Goal: Task Accomplishment & Management: Manage account settings

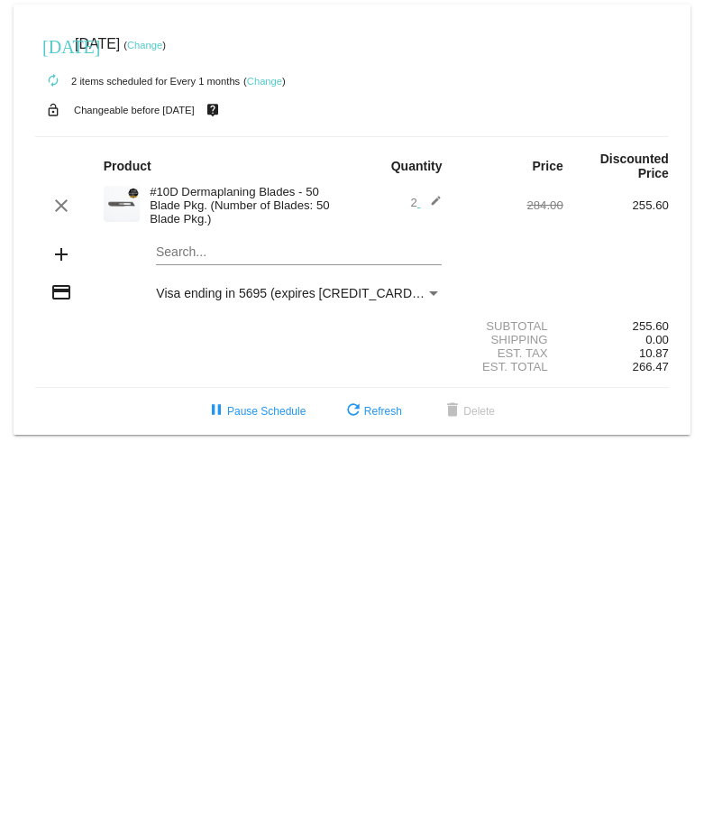
click at [438, 195] on mat-icon "edit" at bounding box center [431, 206] width 22 height 22
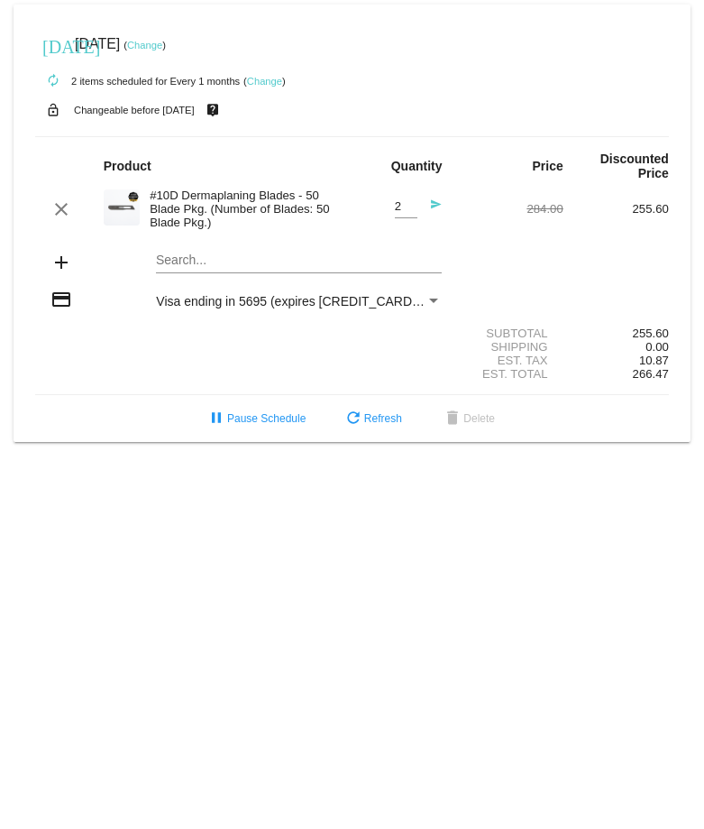
click at [410, 198] on div "2 Quantity" at bounding box center [406, 201] width 23 height 33
type input "3"
click at [409, 205] on input "3" at bounding box center [406, 207] width 23 height 14
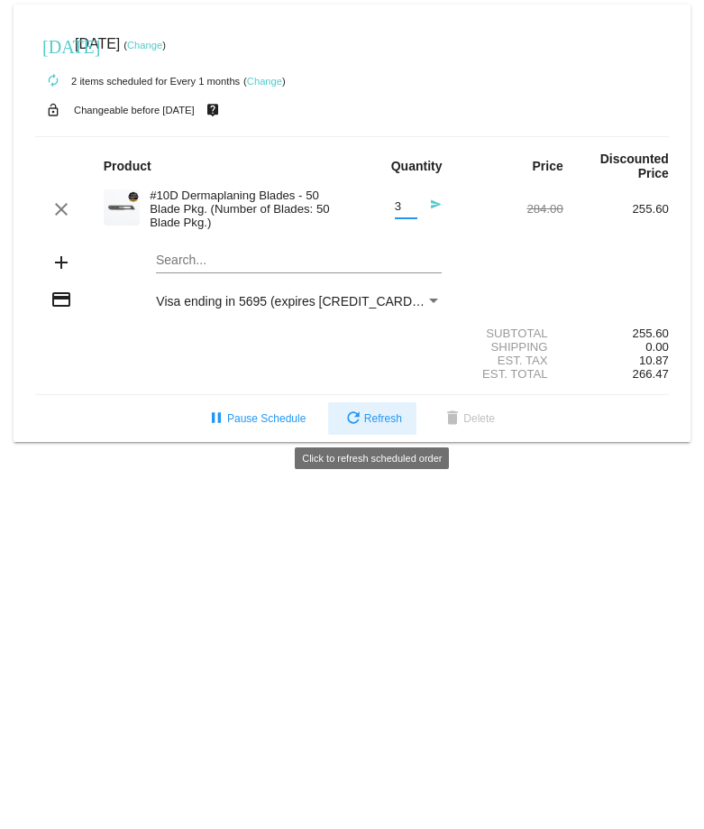
click at [374, 425] on button "refresh Refresh" at bounding box center [372, 418] width 88 height 32
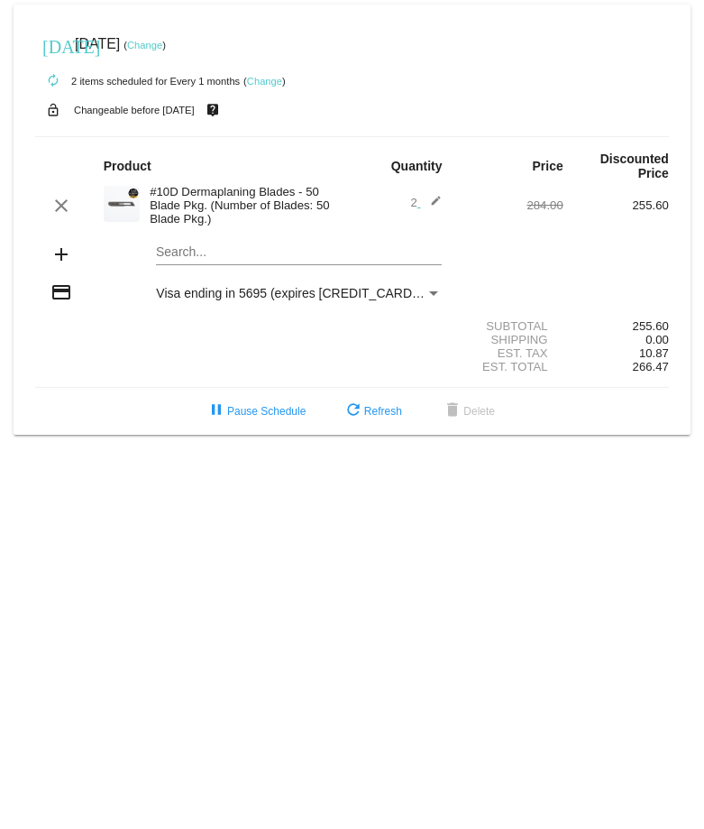
click at [437, 199] on mat-icon "edit" at bounding box center [431, 206] width 22 height 22
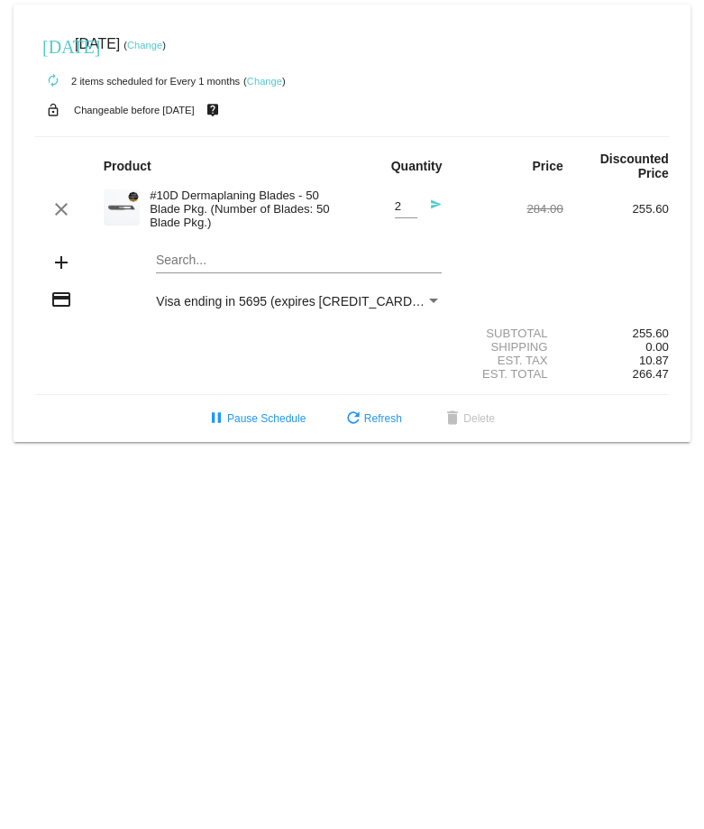
click at [272, 82] on link "Change" at bounding box center [264, 81] width 35 height 11
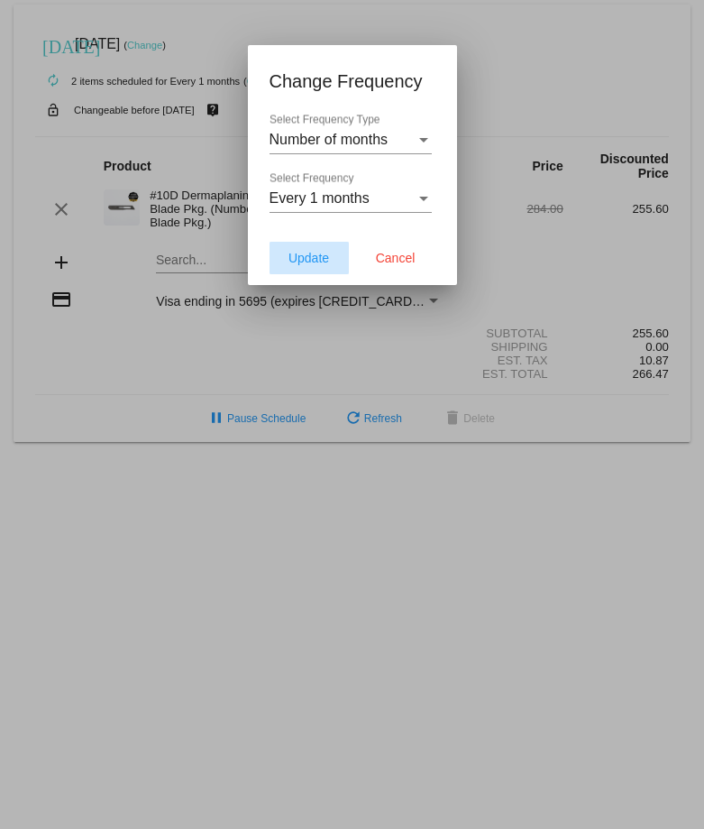
click at [331, 258] on button "Update" at bounding box center [309, 258] width 79 height 32
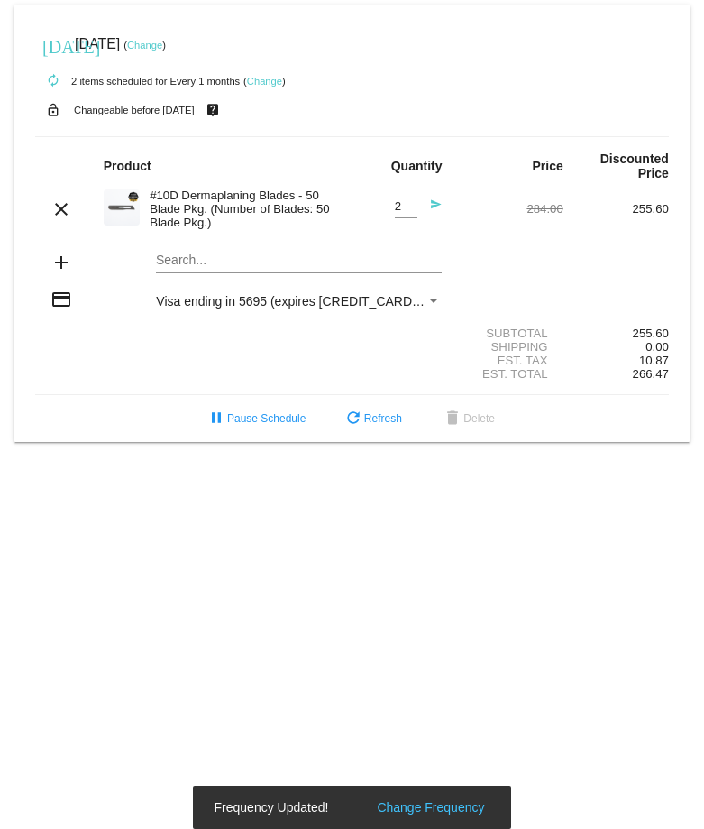
click at [435, 205] on mat-icon "send" at bounding box center [431, 209] width 22 height 22
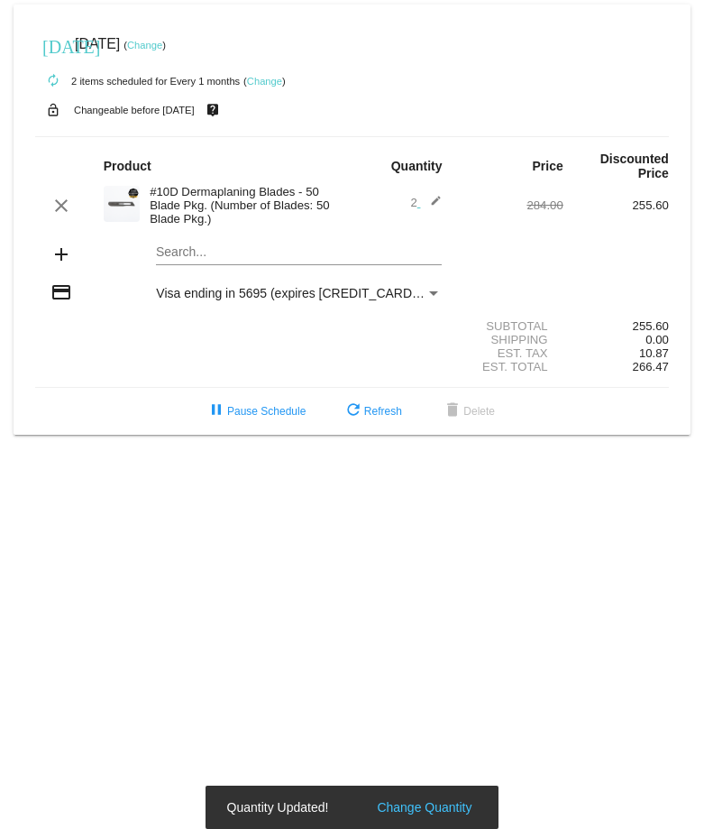
click at [435, 205] on mat-icon "edit" at bounding box center [431, 206] width 22 height 22
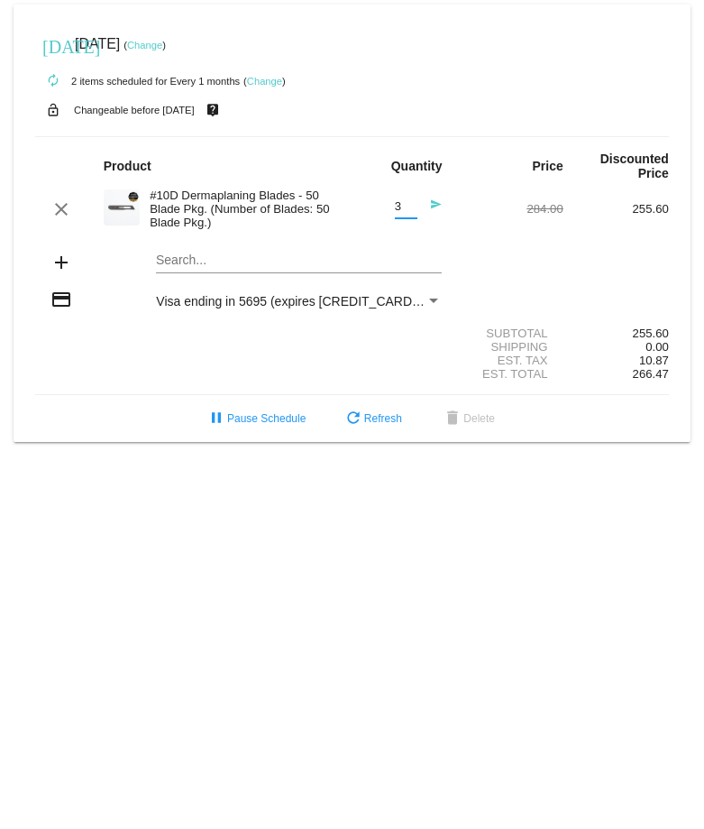
drag, startPoint x: 410, startPoint y: 202, endPoint x: 384, endPoint y: 203, distance: 26.2
click at [395, 203] on input "4" at bounding box center [406, 207] width 23 height 14
type input "3"
click at [411, 209] on input "3" at bounding box center [406, 207] width 23 height 14
click at [469, 225] on div "clear #10D Dermaplaning Blades - 50 Blade Pkg. (Number of Blades: 50 Blade Pkg.…" at bounding box center [352, 209] width 634 height 49
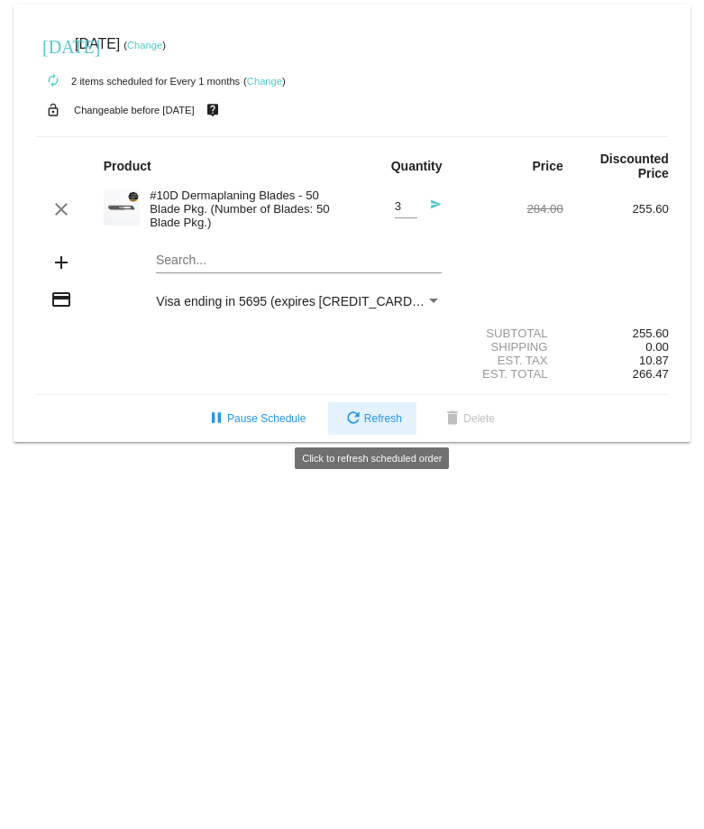
click at [388, 417] on span "refresh Refresh" at bounding box center [373, 418] width 60 height 13
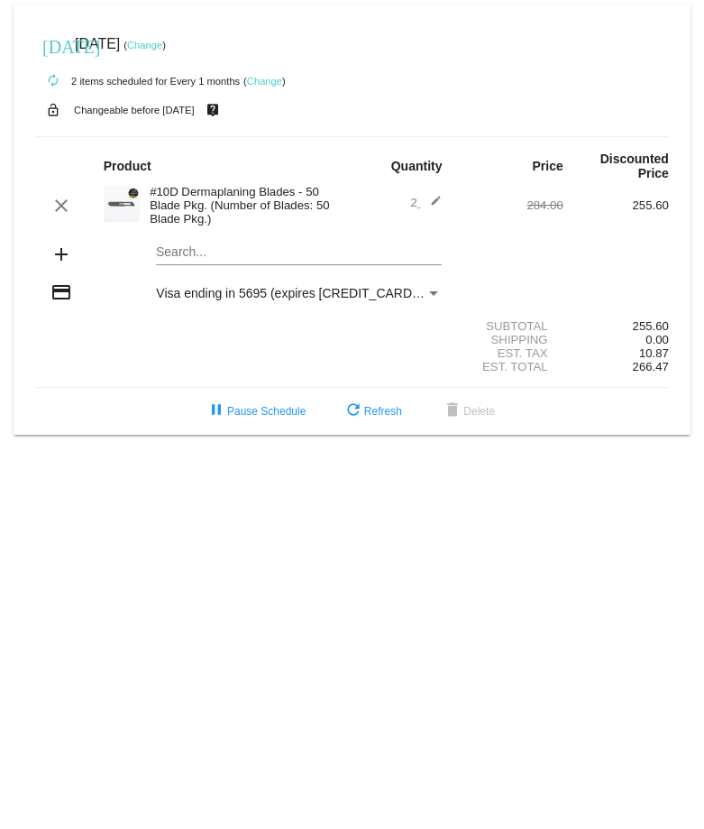
click at [430, 199] on mat-icon "edit" at bounding box center [431, 206] width 22 height 22
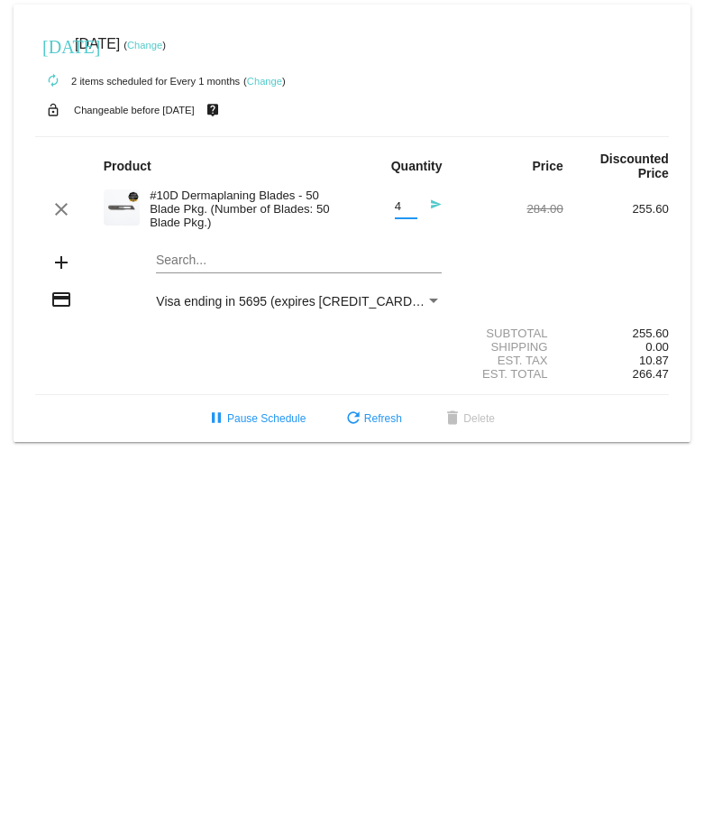
click at [411, 201] on input "4" at bounding box center [406, 207] width 23 height 14
click at [411, 211] on input "3" at bounding box center [406, 207] width 23 height 14
click at [498, 248] on div "add Search..." at bounding box center [352, 263] width 634 height 51
click at [403, 206] on input "4" at bounding box center [406, 207] width 23 height 14
click at [409, 208] on input "3" at bounding box center [406, 207] width 23 height 14
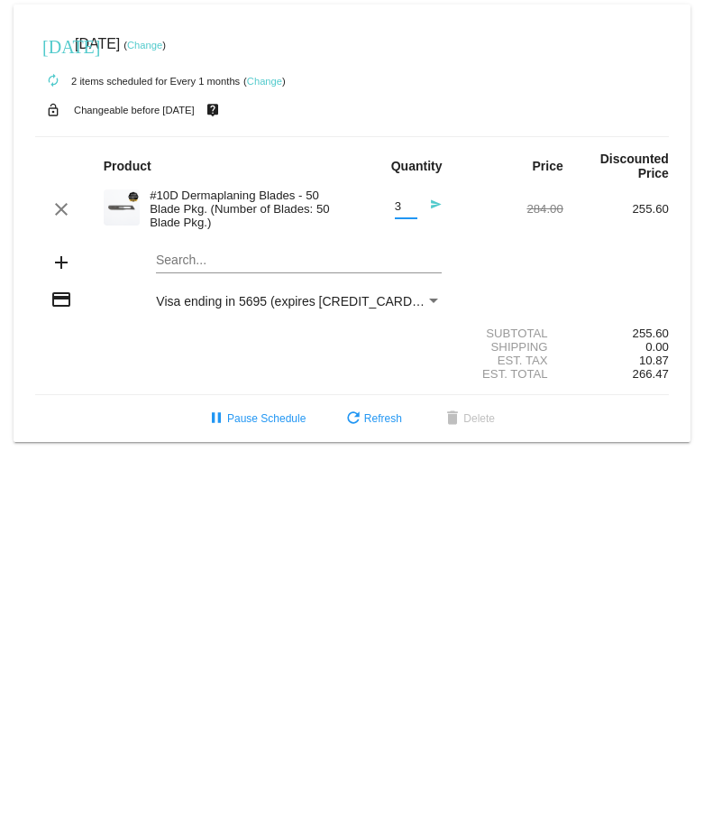
click at [560, 240] on div "add Search..." at bounding box center [352, 263] width 634 height 51
click at [413, 210] on input "2" at bounding box center [406, 207] width 23 height 14
type input "3"
click at [411, 200] on input "3" at bounding box center [406, 207] width 23 height 14
drag, startPoint x: 601, startPoint y: 255, endPoint x: 590, endPoint y: 255, distance: 10.8
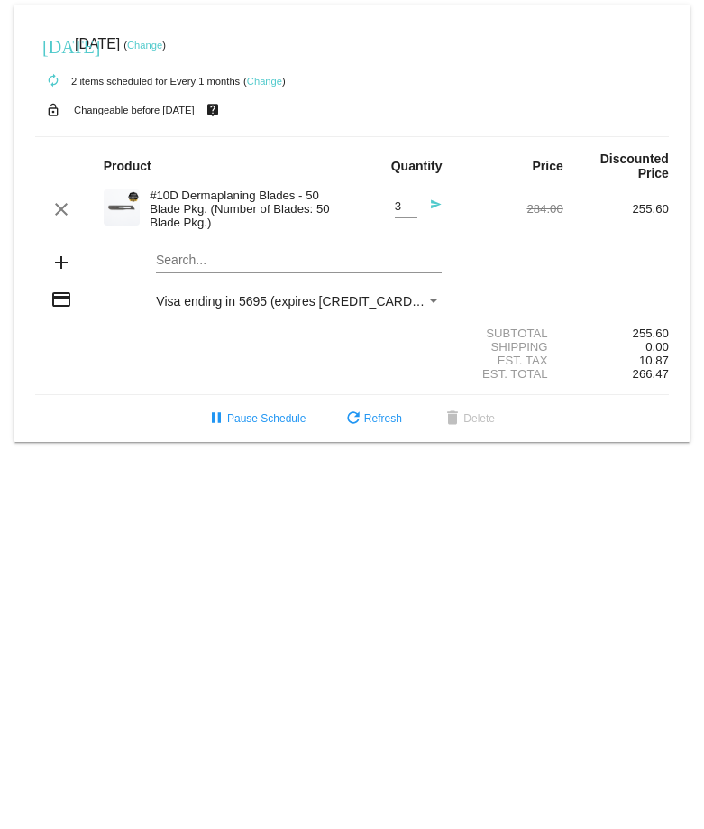
click at [600, 255] on div "add Search..." at bounding box center [352, 263] width 634 height 51
click at [162, 50] on link "Change" at bounding box center [144, 45] width 35 height 11
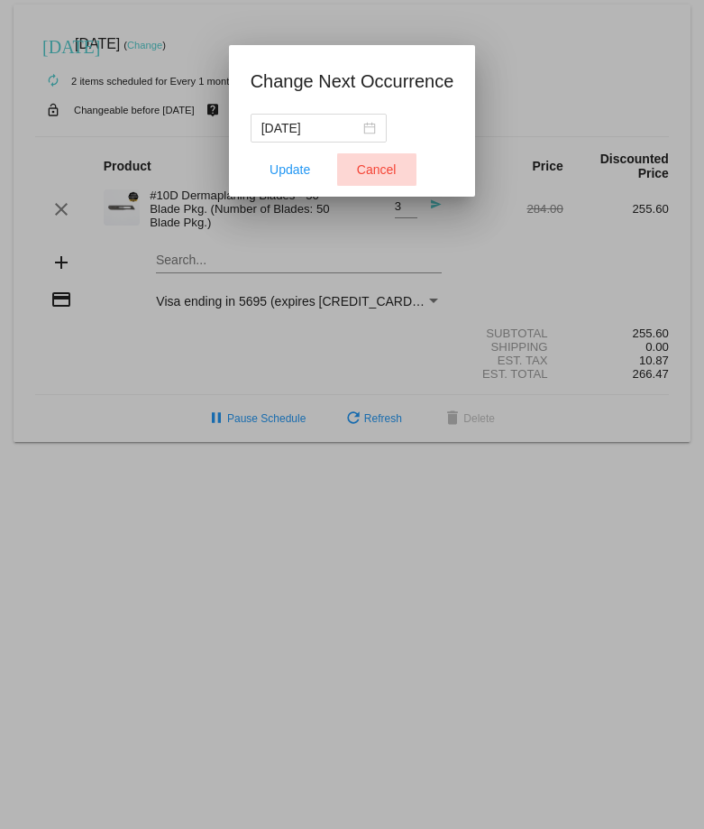
click at [374, 174] on span "Cancel" at bounding box center [377, 169] width 40 height 14
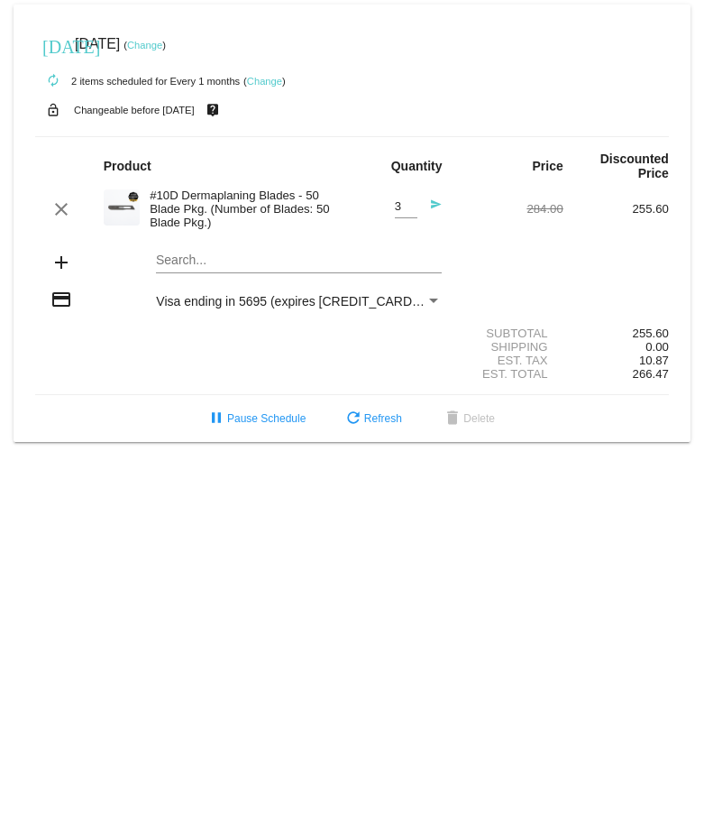
click at [269, 83] on link "Change" at bounding box center [264, 81] width 35 height 11
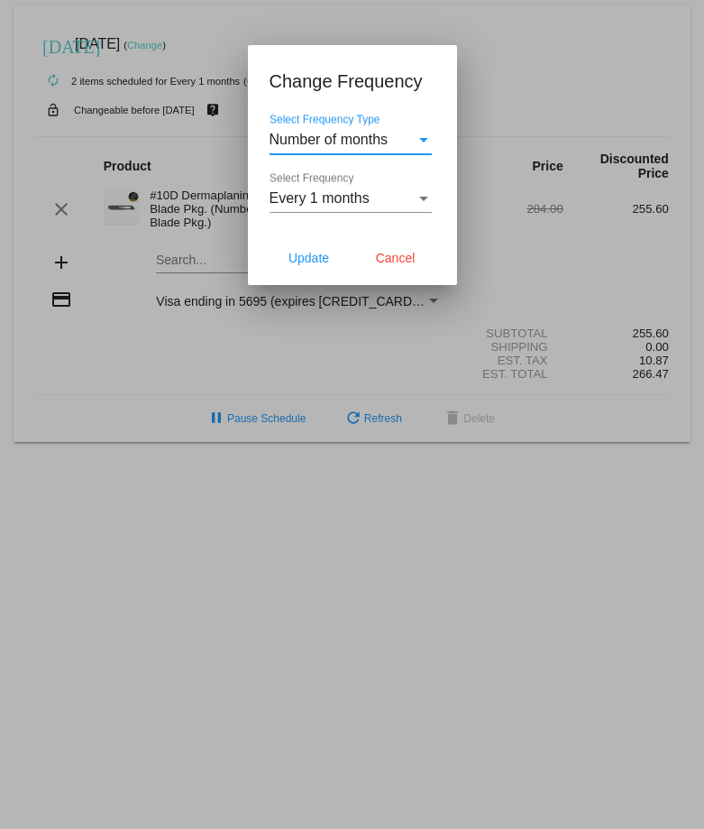
click at [413, 134] on div "Number of months" at bounding box center [343, 140] width 146 height 16
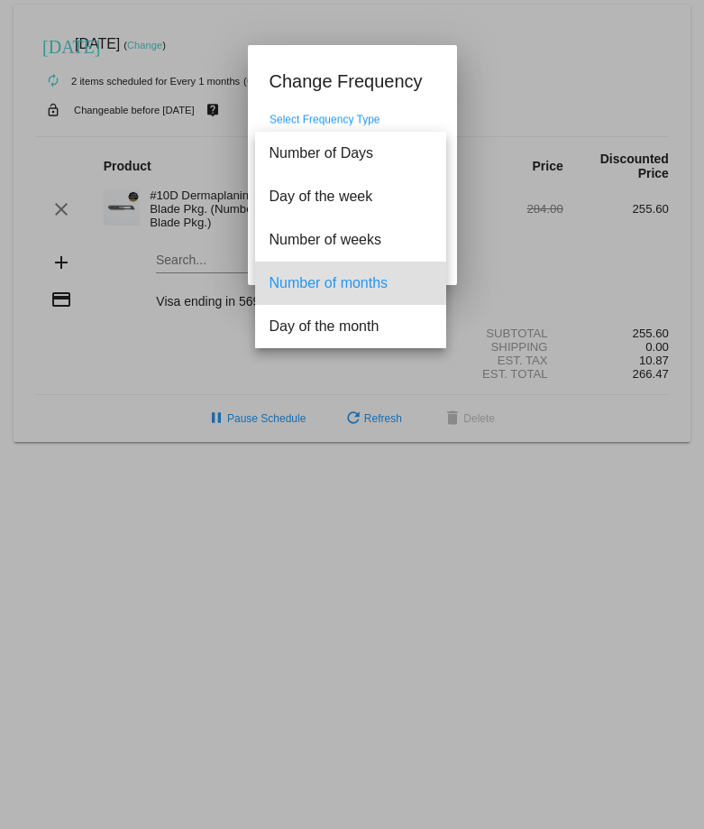
click at [423, 103] on div at bounding box center [352, 414] width 704 height 829
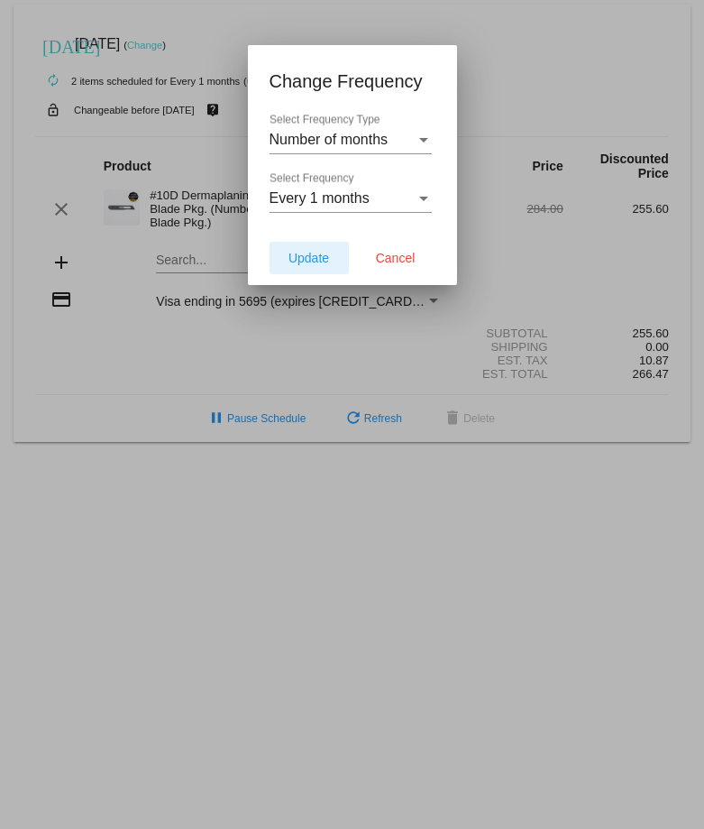
click at [321, 260] on span "Update" at bounding box center [309, 258] width 41 height 14
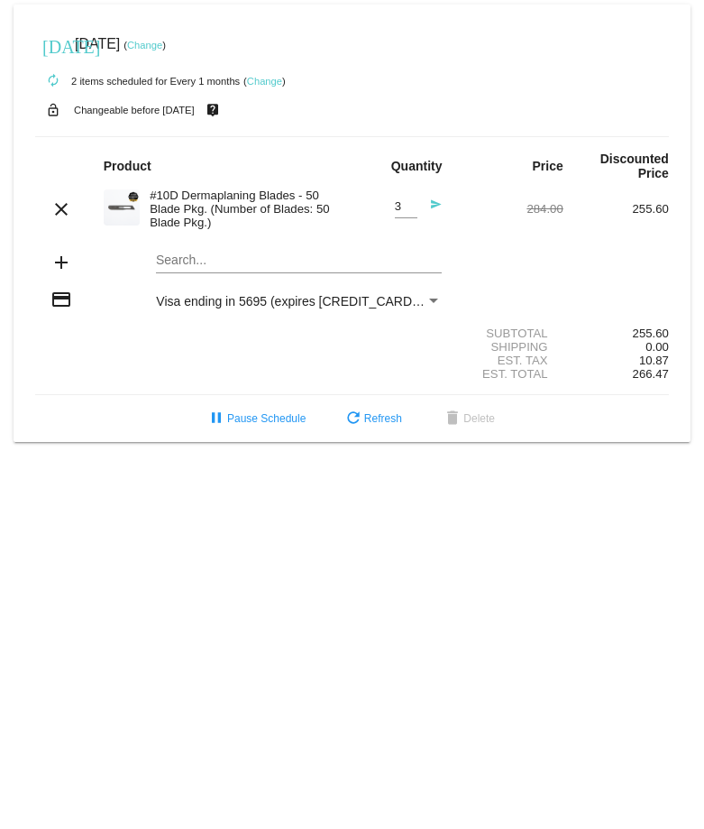
click at [441, 298] on div "Payment Method" at bounding box center [434, 301] width 16 height 14
